Goal: Check status: Check status

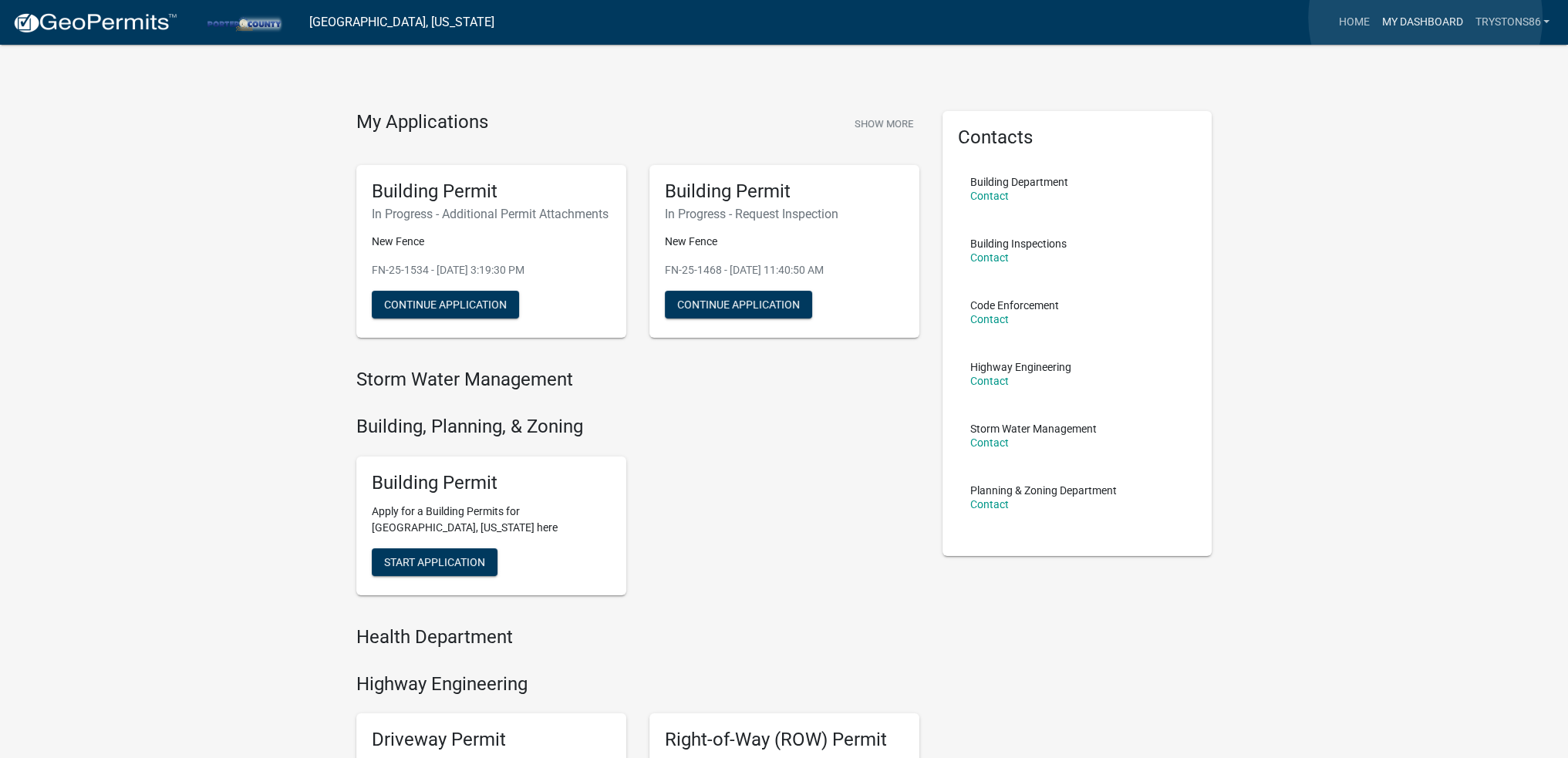
click at [1425, 18] on link "My Dashboard" at bounding box center [1422, 22] width 94 height 29
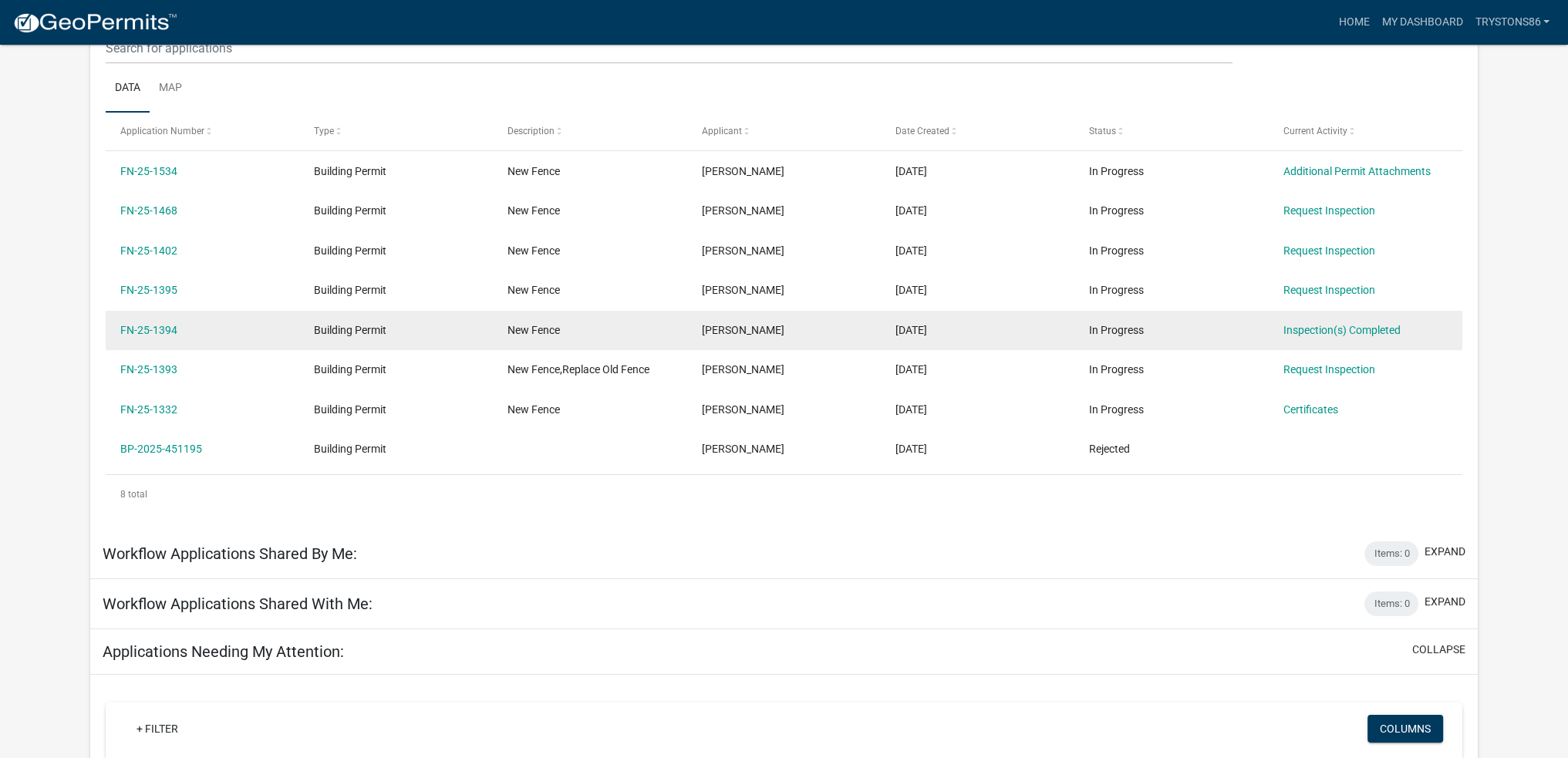
scroll to position [204, 0]
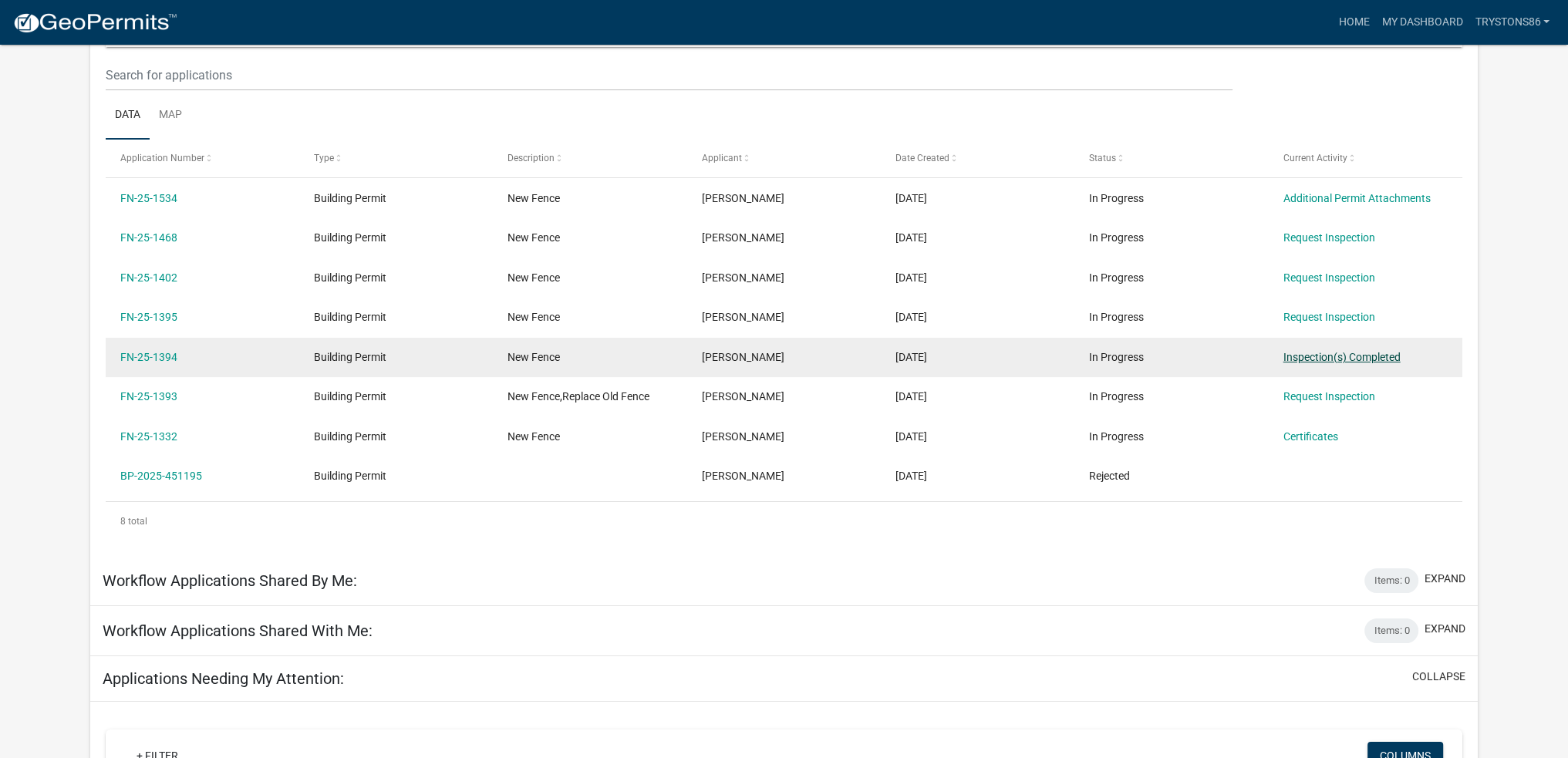
click at [1319, 355] on link "Inspection(s) Completed" at bounding box center [1342, 357] width 117 height 13
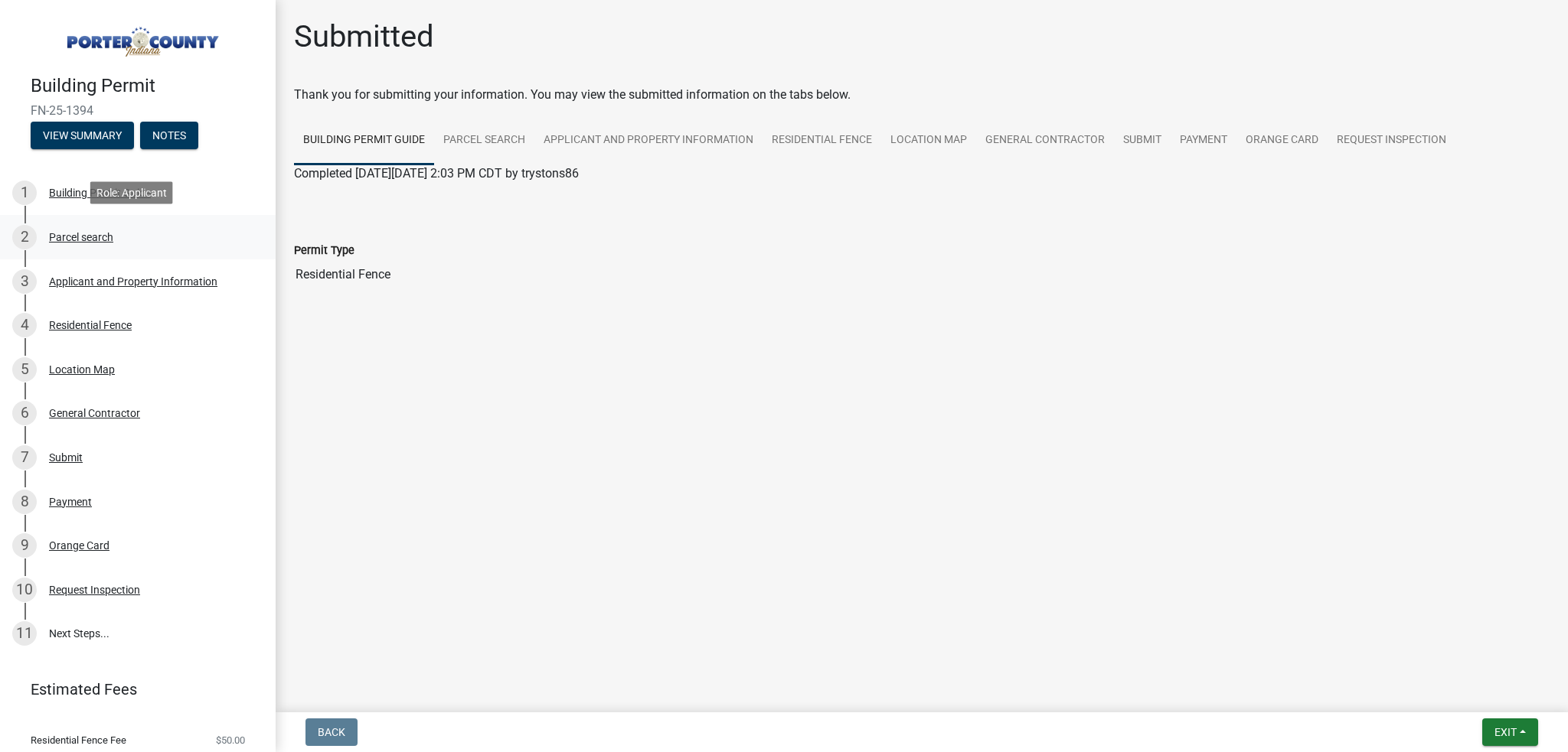
click at [103, 234] on div "Parcel search" at bounding box center [80, 237] width 64 height 11
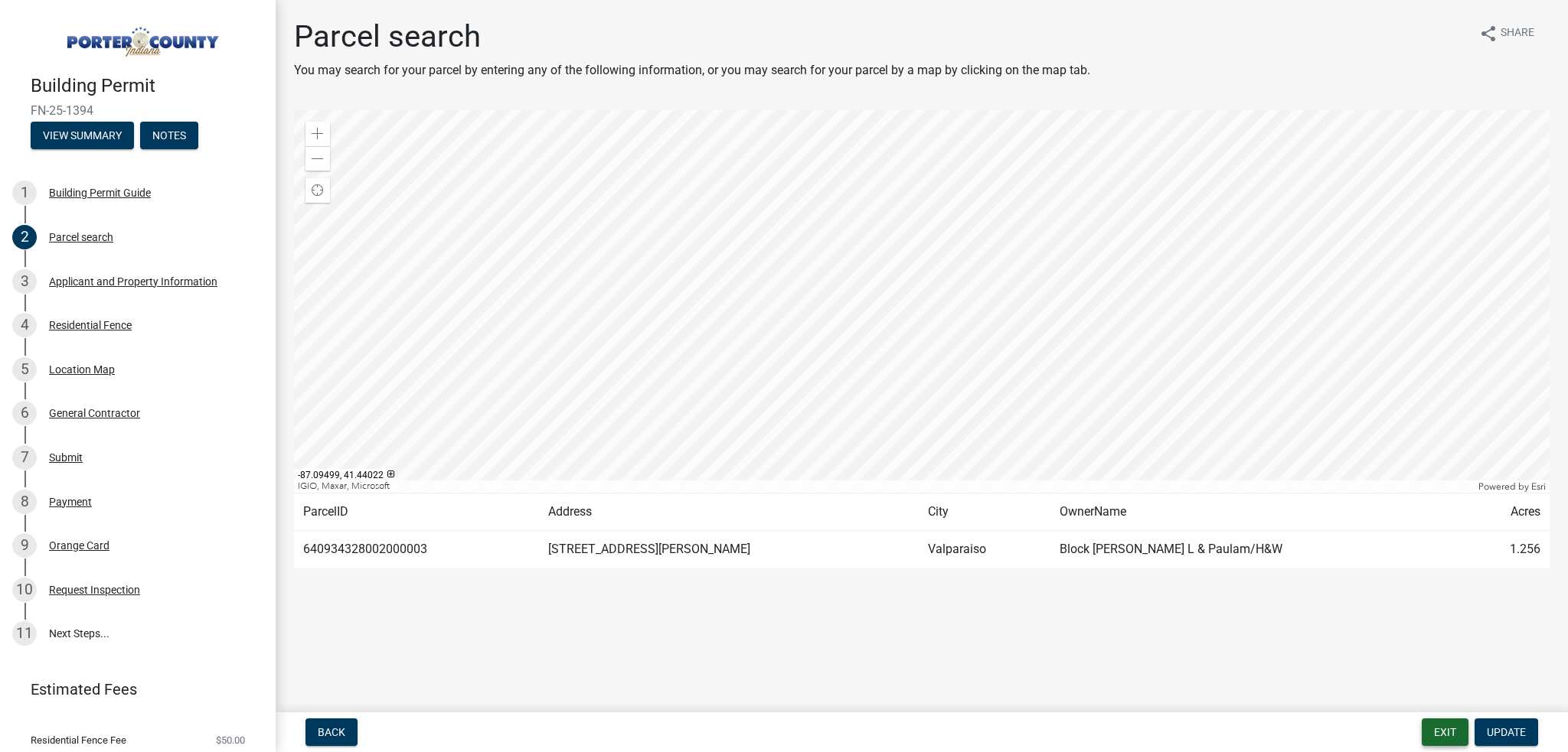
click at [1443, 730] on button "Exit" at bounding box center [1444, 732] width 47 height 28
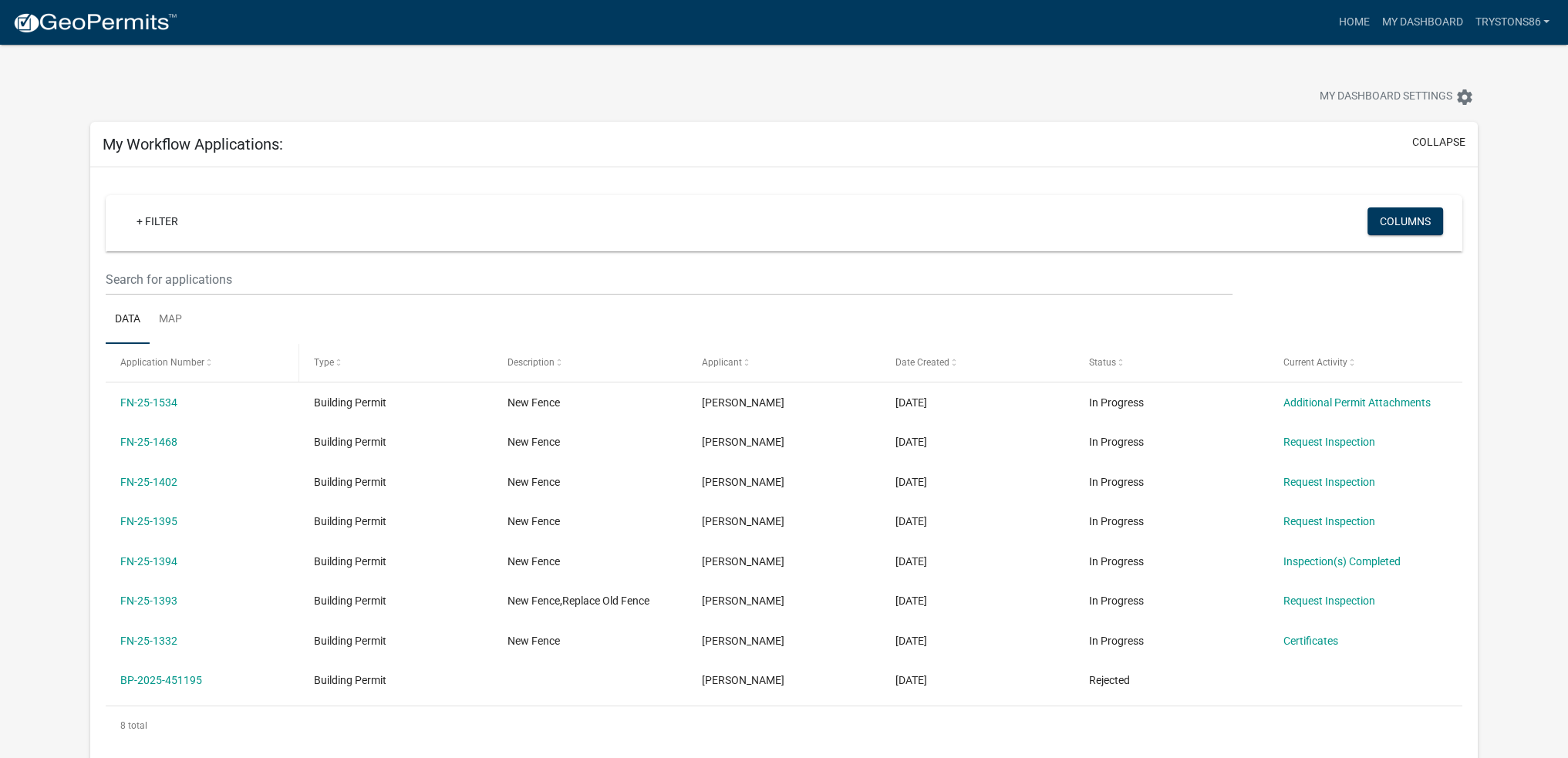
click at [176, 364] on span "Application Number" at bounding box center [162, 363] width 84 height 11
click at [201, 366] on span "Application Number" at bounding box center [162, 363] width 84 height 11
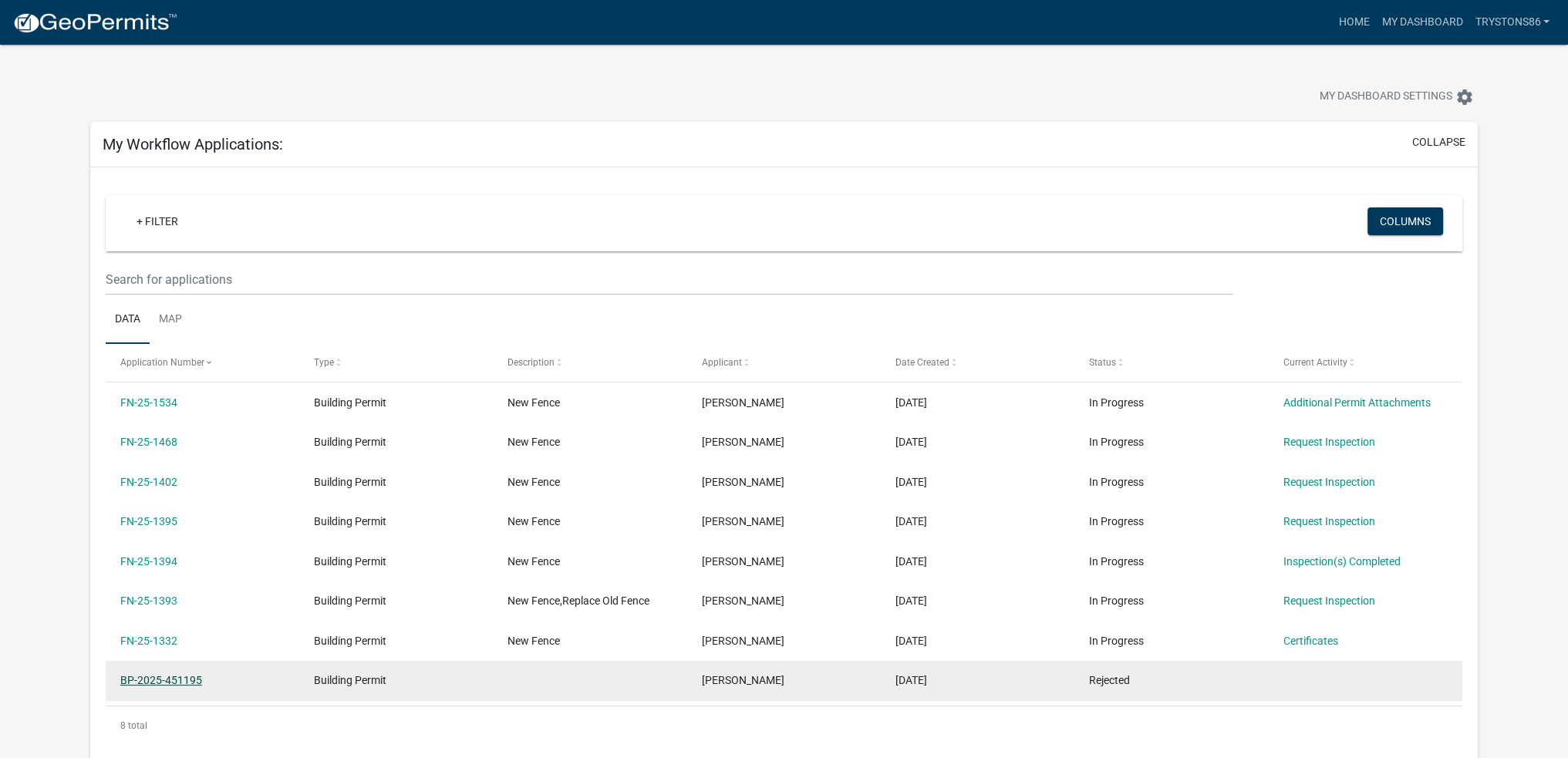
click at [157, 674] on link "BP-2025-451195" at bounding box center [161, 681] width 82 height 13
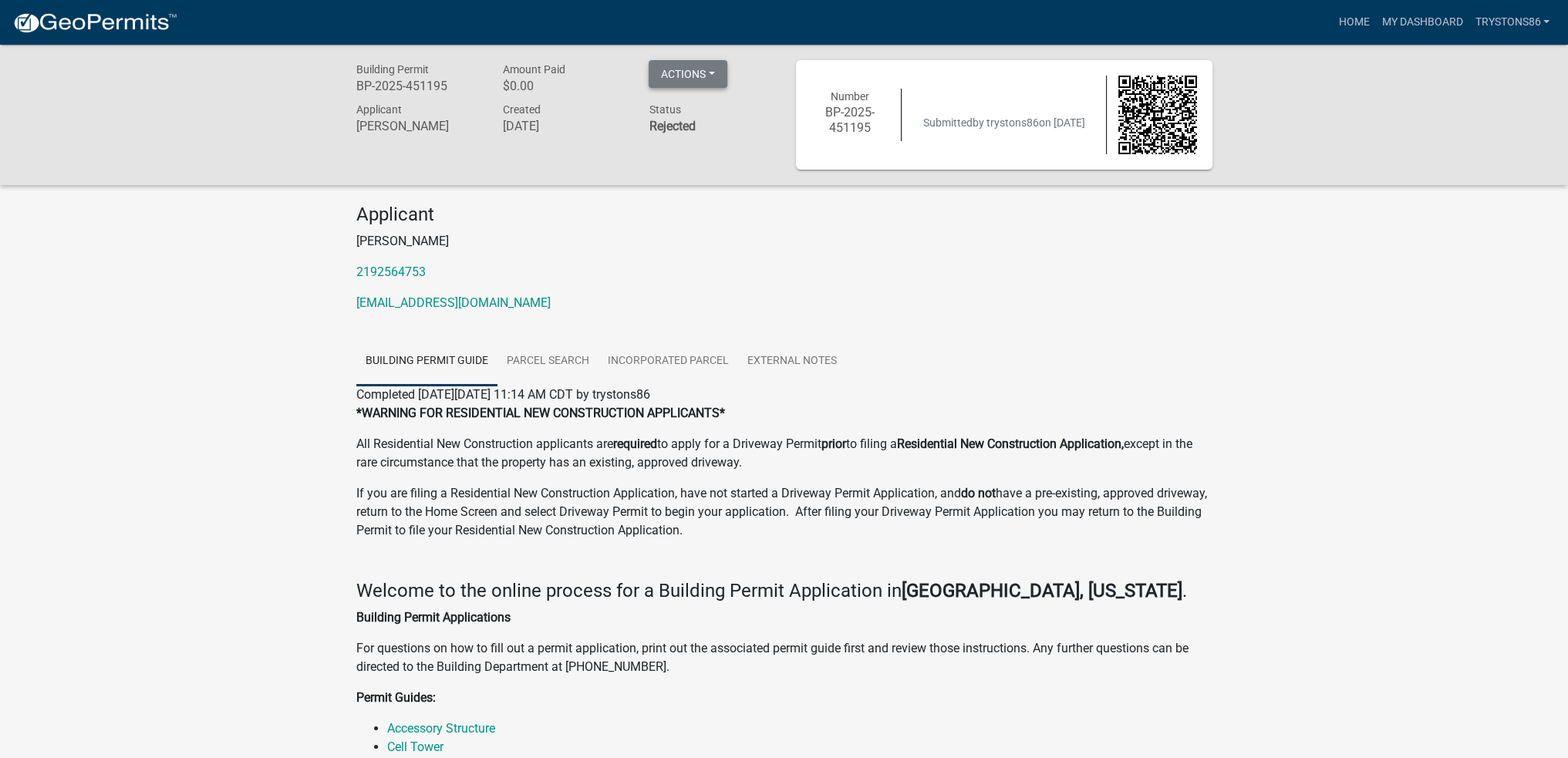
click at [701, 79] on button "Actions" at bounding box center [688, 74] width 79 height 28
click at [610, 233] on p "[PERSON_NAME]" at bounding box center [784, 241] width 856 height 18
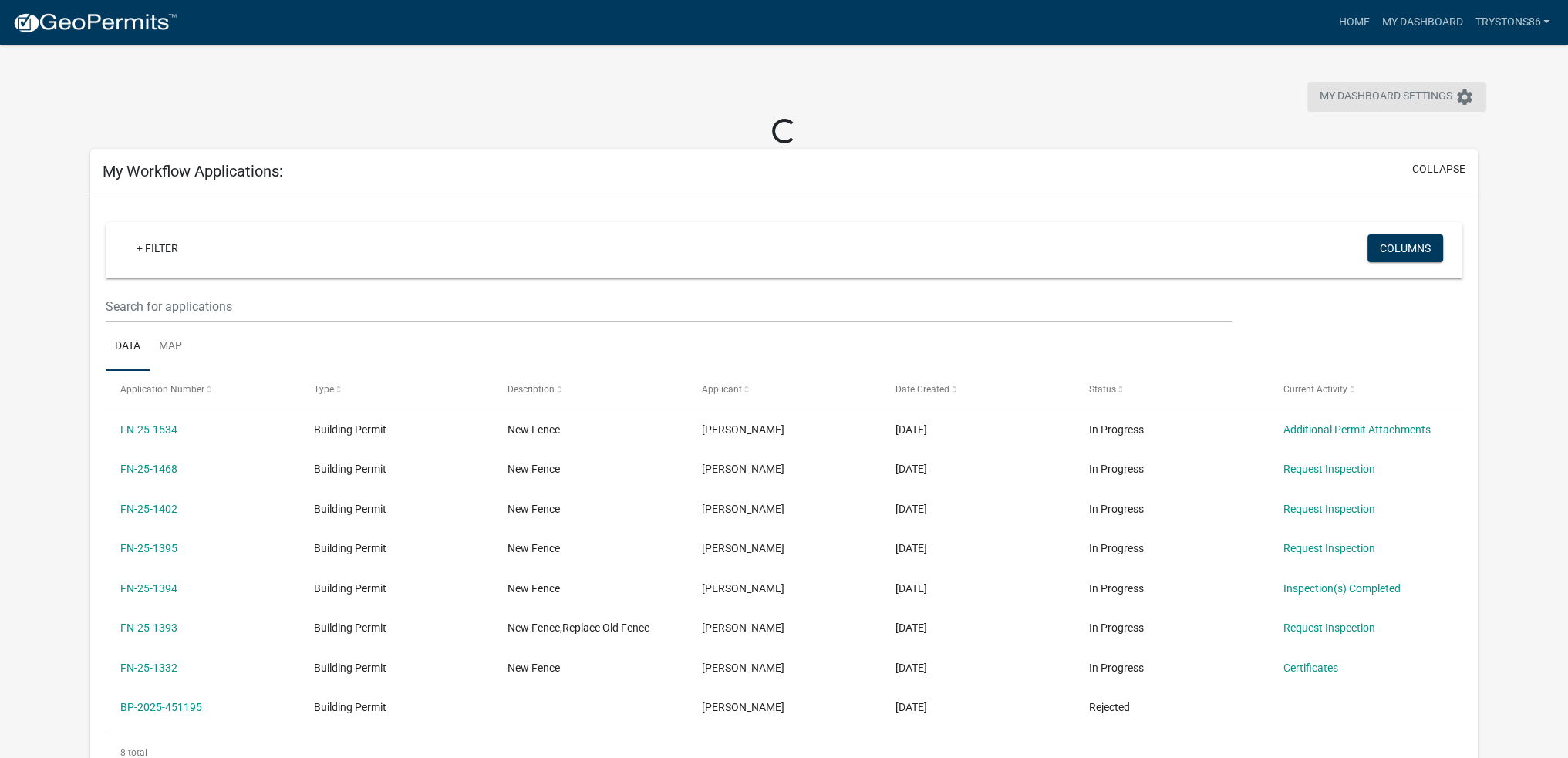
click at [1468, 103] on icon "settings" at bounding box center [1464, 97] width 18 height 18
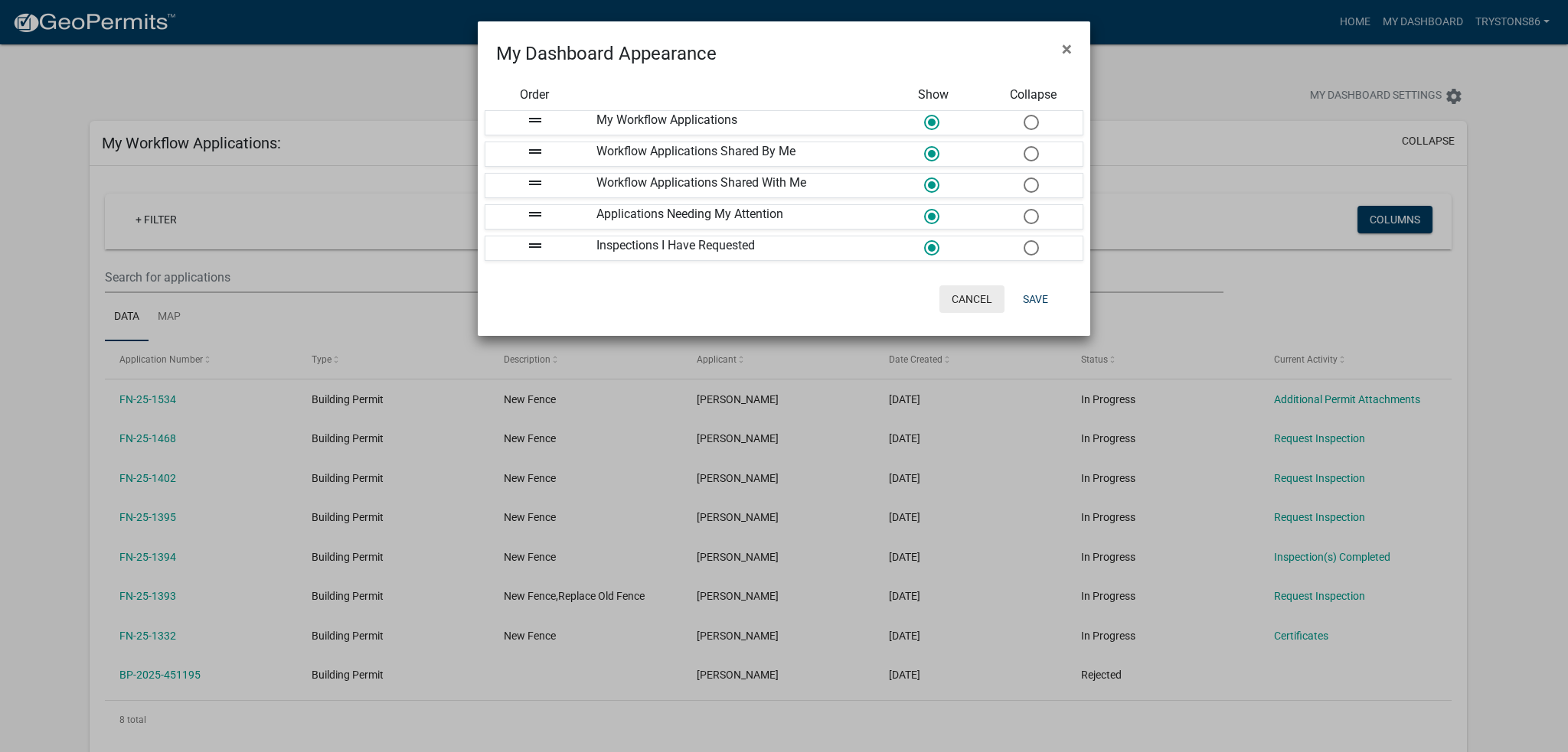
click at [964, 293] on button "Cancel" at bounding box center [972, 298] width 65 height 28
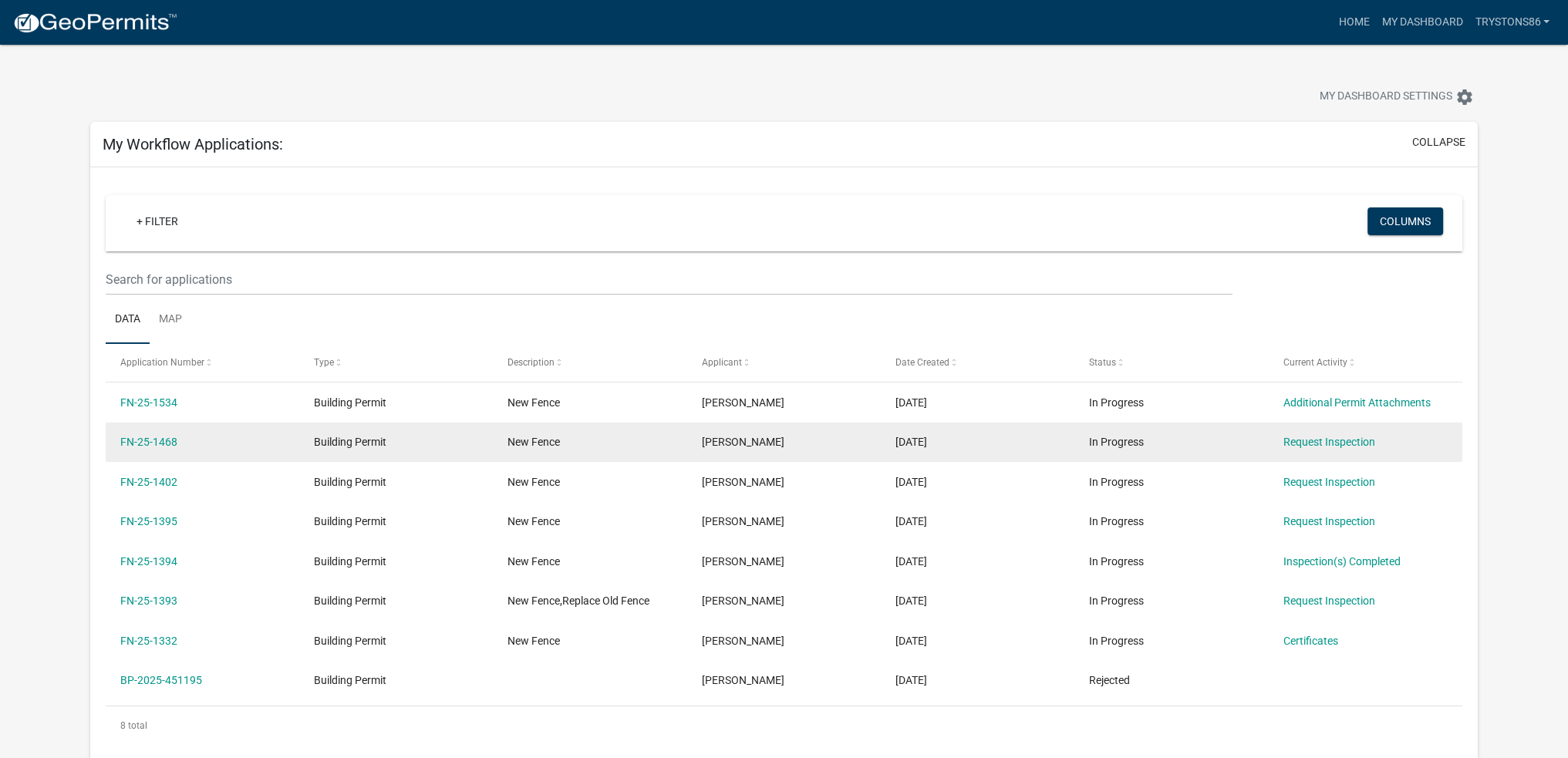
click at [136, 434] on div "FN-25-1468" at bounding box center [202, 443] width 165 height 18
click at [136, 437] on link "FN-25-1468" at bounding box center [148, 442] width 57 height 13
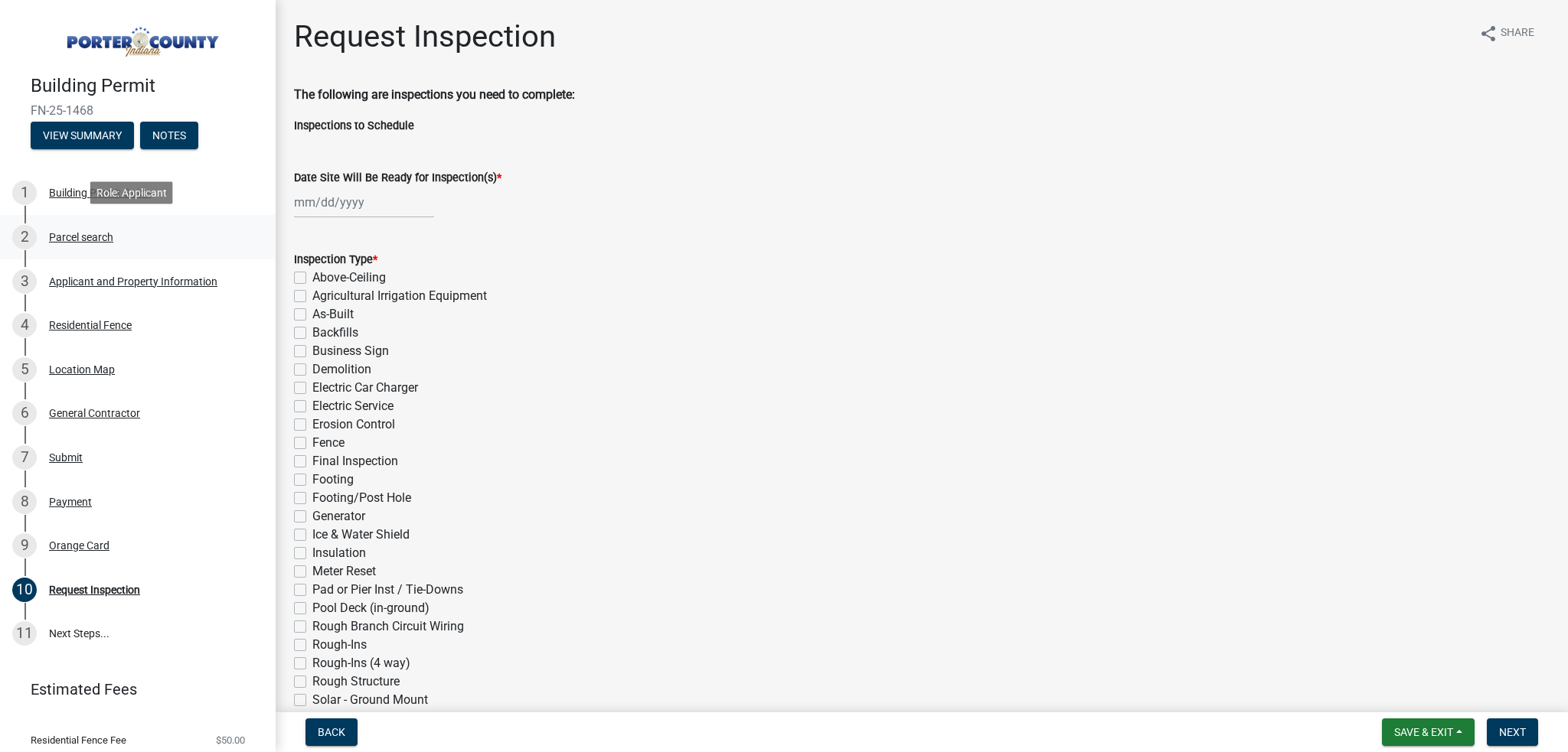
click at [121, 244] on div "2 Parcel search" at bounding box center [132, 236] width 239 height 24
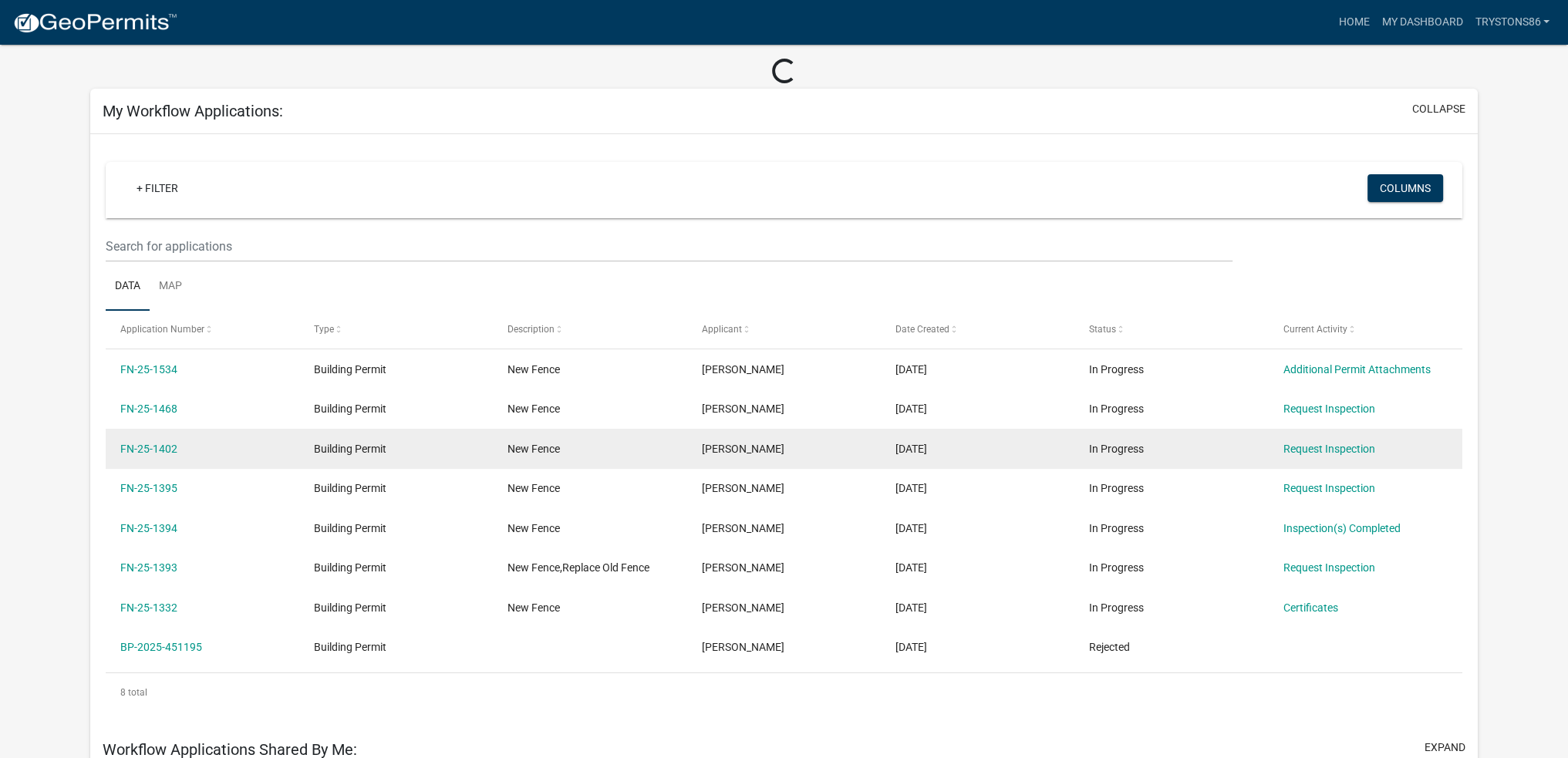
scroll to position [77, 0]
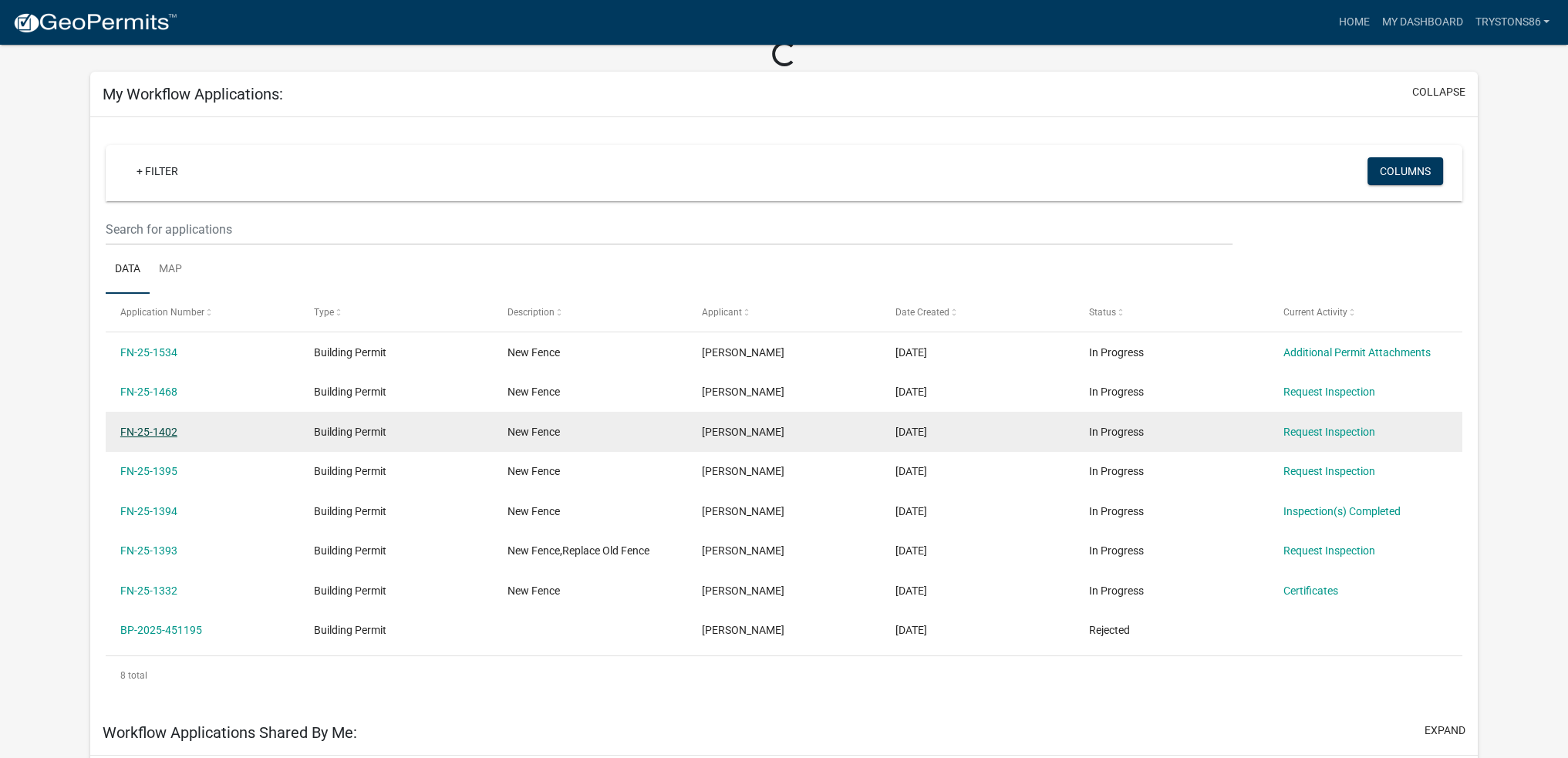
click at [133, 428] on link "FN-25-1402" at bounding box center [148, 432] width 57 height 13
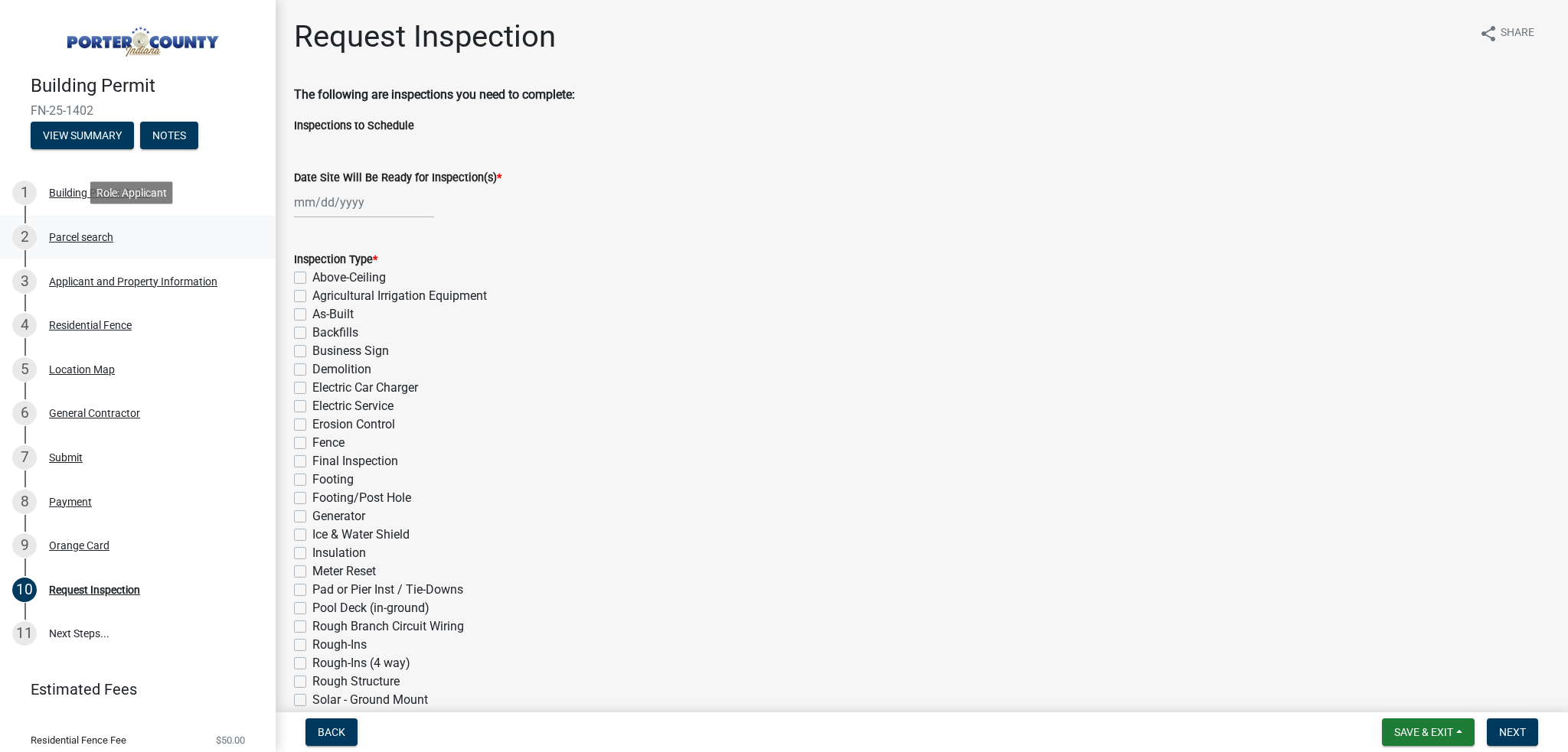
click at [74, 225] on div "2 Parcel search" at bounding box center [132, 236] width 239 height 24
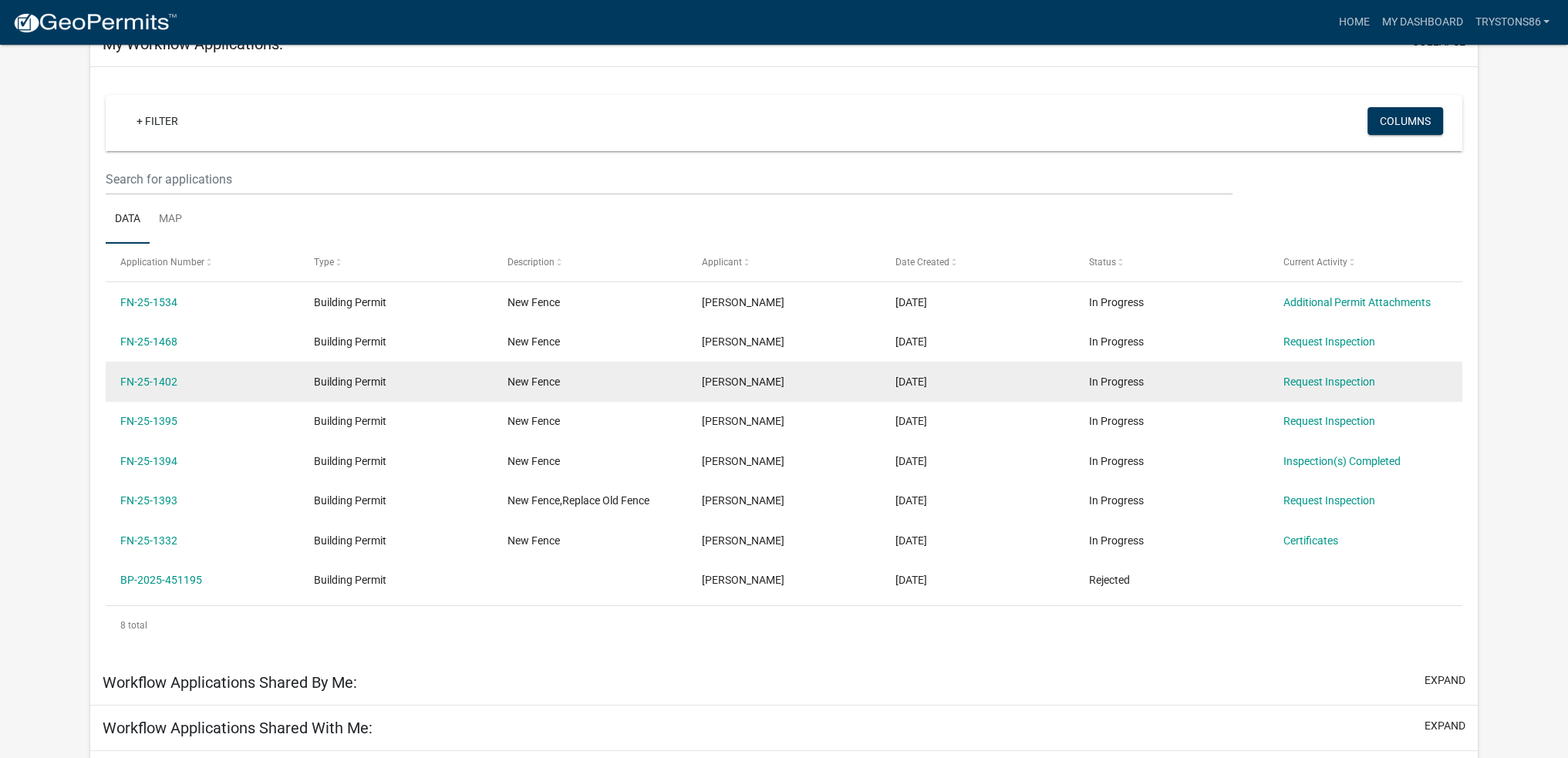
scroll to position [155, 0]
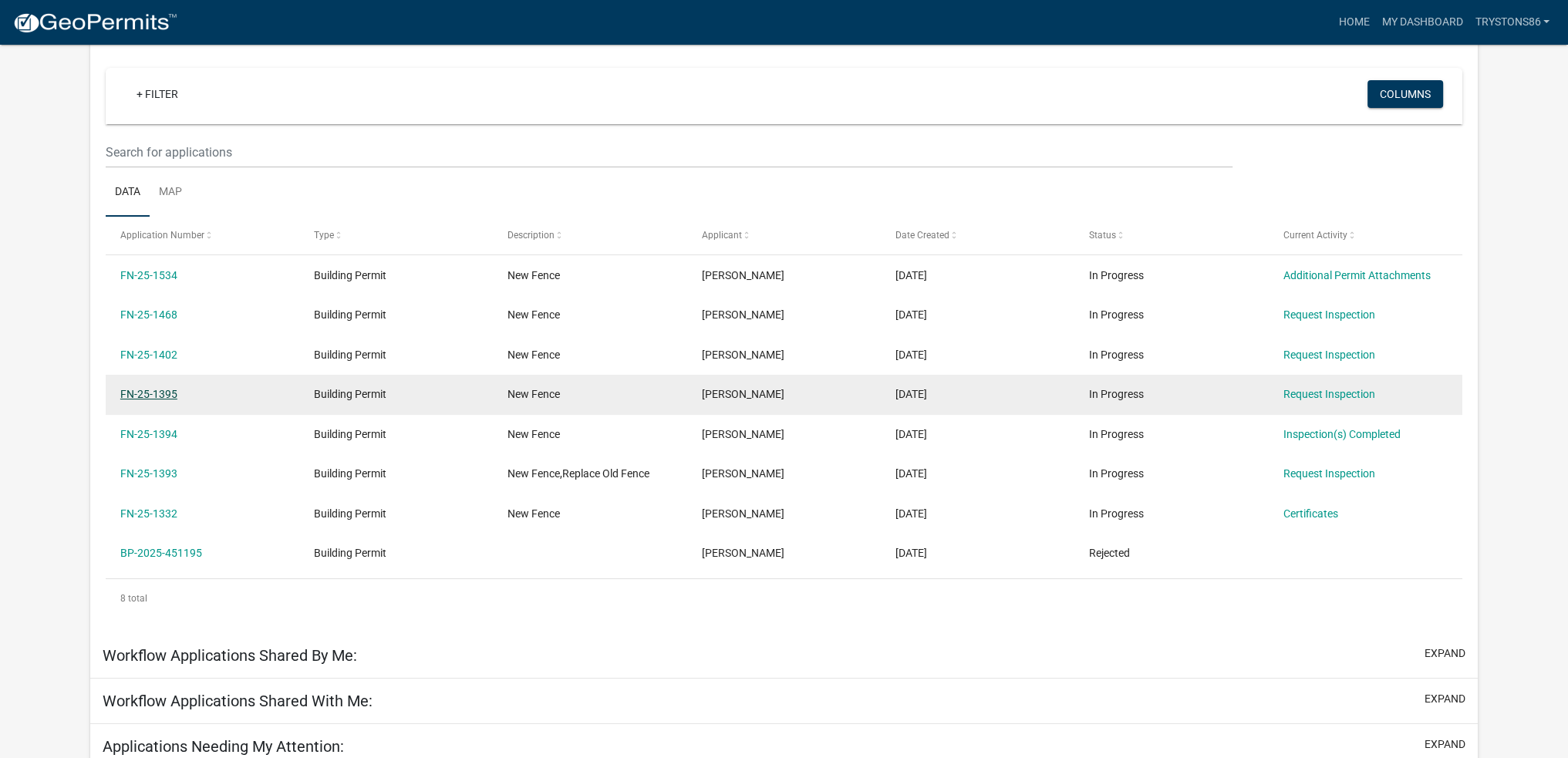
click at [166, 398] on link "FN-25-1395" at bounding box center [148, 394] width 57 height 13
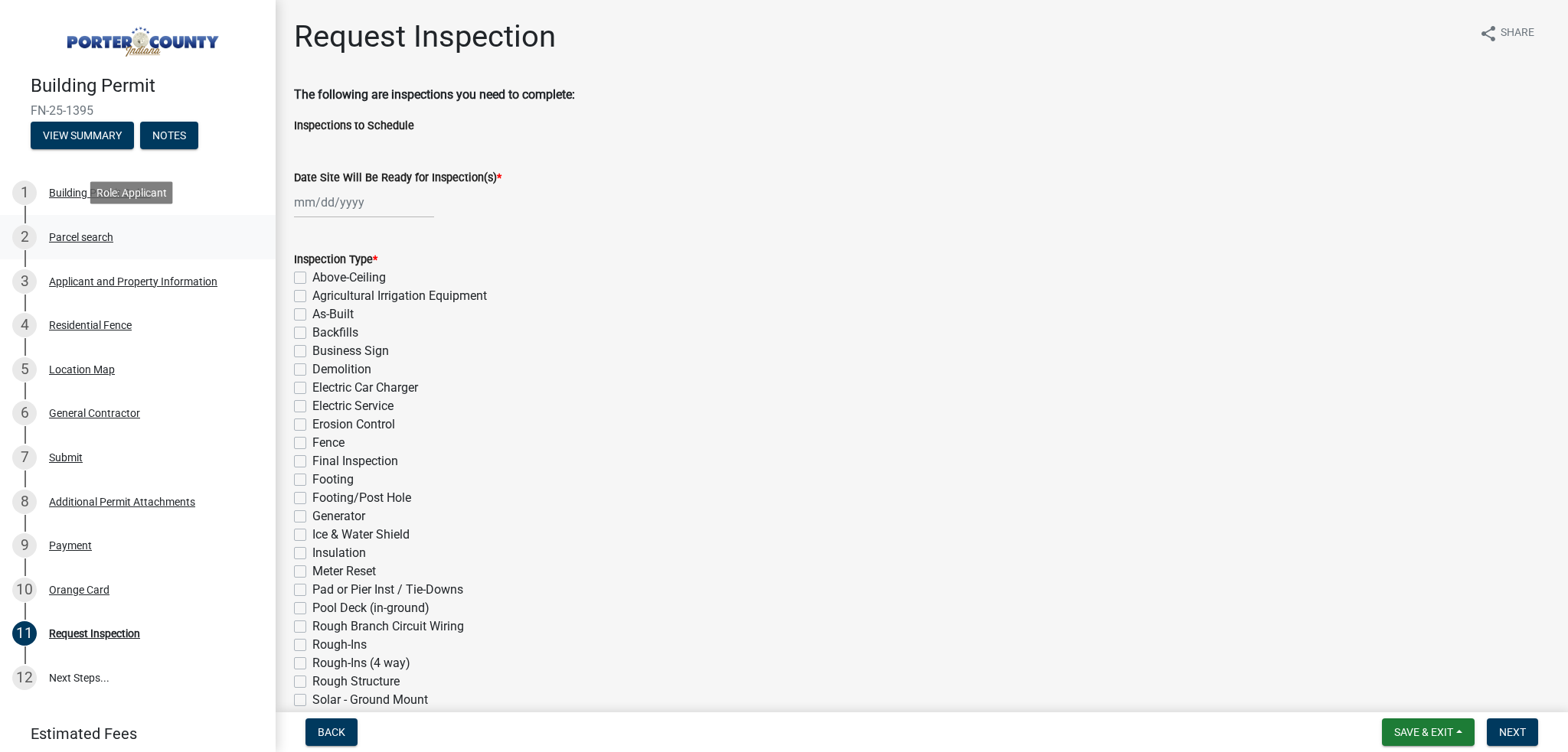
click at [98, 226] on div "2 Parcel search" at bounding box center [132, 236] width 239 height 24
